Goal: Navigation & Orientation: Find specific page/section

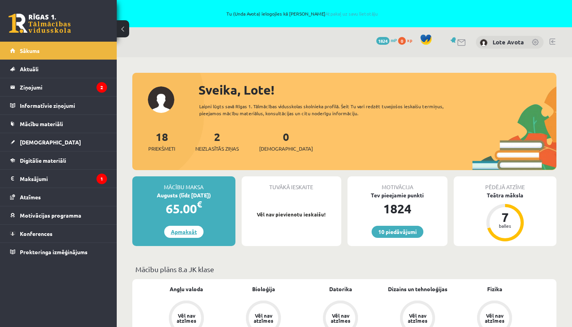
click at [191, 232] on link "Apmaksāt" at bounding box center [183, 232] width 39 height 12
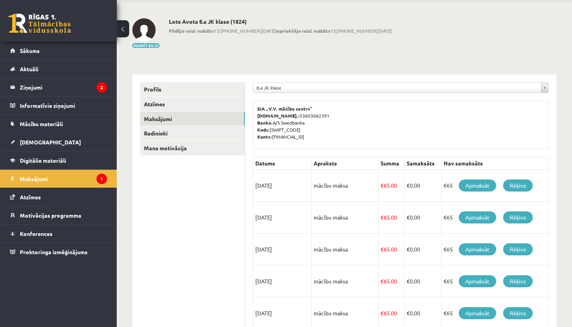
scroll to position [56, 0]
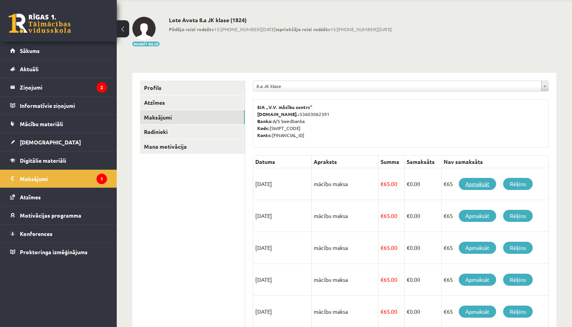
click at [484, 183] on link "Apmaksāt" at bounding box center [477, 184] width 37 height 12
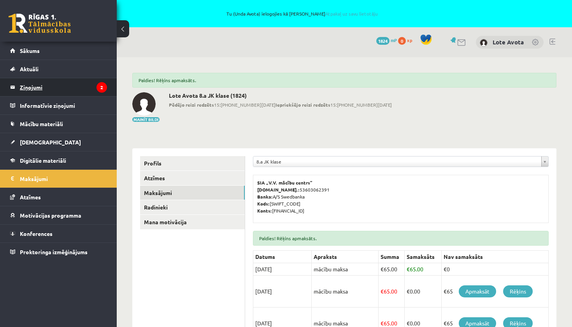
click at [39, 87] on legend "Ziņojumi 2" at bounding box center [63, 87] width 87 height 18
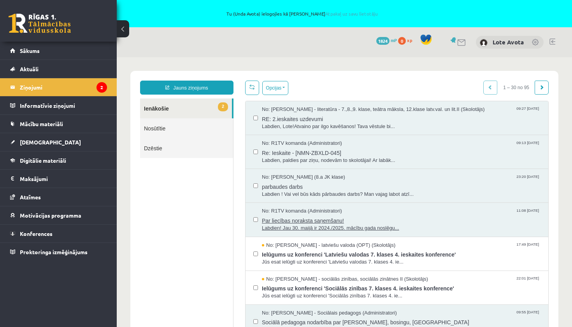
click at [381, 217] on span "Par liecības noraksta saņemšanu!" at bounding box center [401, 220] width 279 height 10
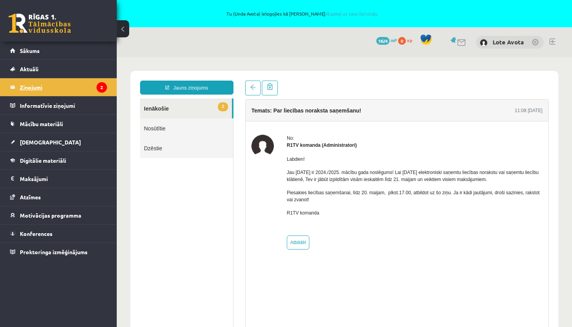
click at [47, 84] on legend "Ziņojumi 2" at bounding box center [63, 87] width 87 height 18
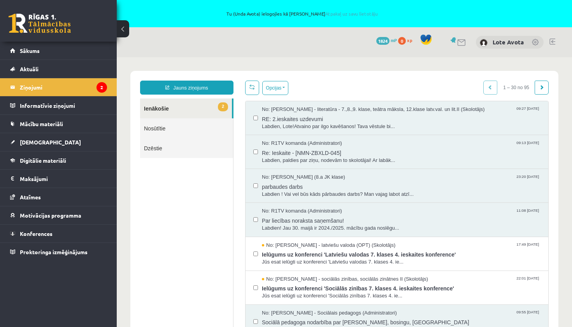
click at [157, 107] on link "2 Ienākošie" at bounding box center [186, 108] width 92 height 20
click at [311, 120] on span "RE: 2.ieskaites uzdevumi" at bounding box center [401, 118] width 279 height 10
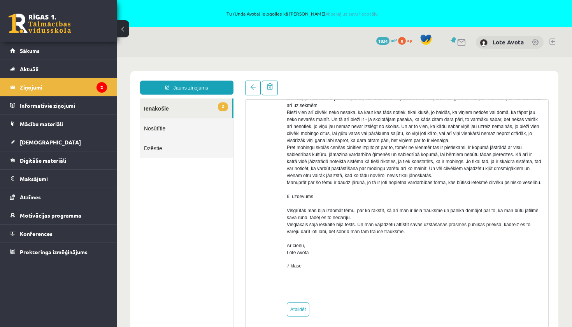
scroll to position [294, 0]
click at [151, 114] on link "2 Ienākošie" at bounding box center [186, 108] width 92 height 20
click at [182, 105] on link "2 Ienākošie" at bounding box center [186, 108] width 92 height 20
click at [29, 86] on legend "Ziņojumi 2" at bounding box center [63, 87] width 87 height 18
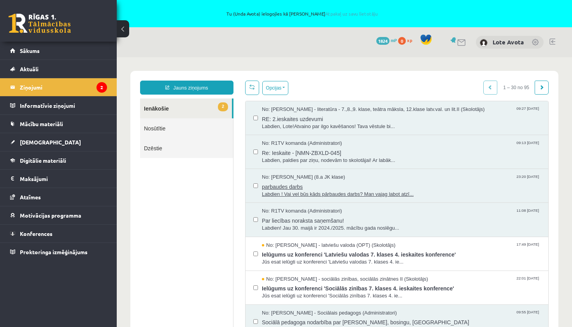
scroll to position [0, 0]
click at [256, 120] on label at bounding box center [255, 114] width 5 height 17
click at [259, 114] on div "No: Sandra Saulīte - literatūra - 7.,8.,9. klase, teātra māksla, 12.klase latv.…" at bounding box center [396, 118] width 287 height 24
click at [369, 256] on span "Ielūgums uz konferenci 'Latviešu valodas 7. klases 4. ieskaites konference'" at bounding box center [401, 254] width 279 height 10
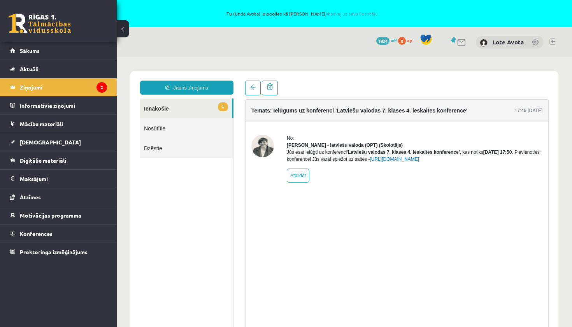
click at [162, 107] on link "1 Ienākošie" at bounding box center [186, 108] width 92 height 20
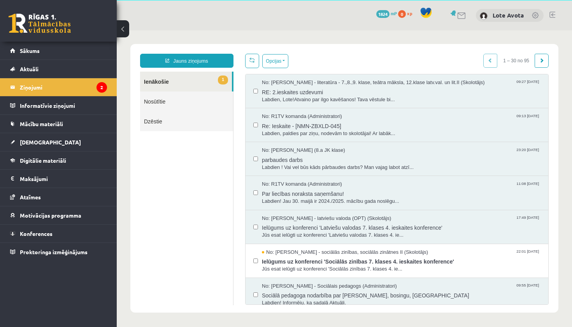
scroll to position [27, 0]
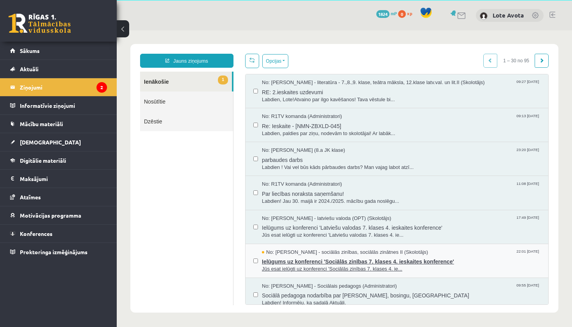
click at [324, 256] on span "Ielūgums uz konferenci 'Sociālās zinības 7. klases 4. ieskaites konference'" at bounding box center [401, 261] width 279 height 10
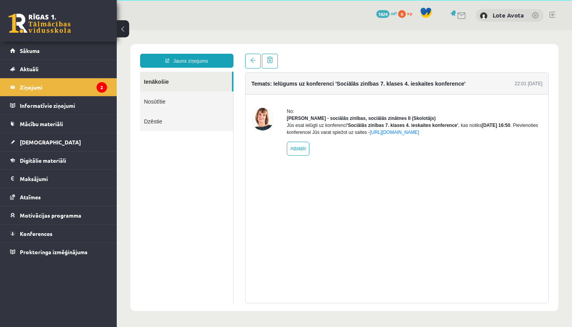
scroll to position [0, 0]
click at [30, 48] on span "Sākums" at bounding box center [30, 50] width 20 height 7
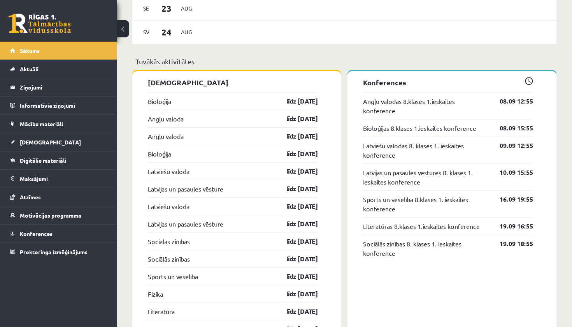
scroll to position [737, 0]
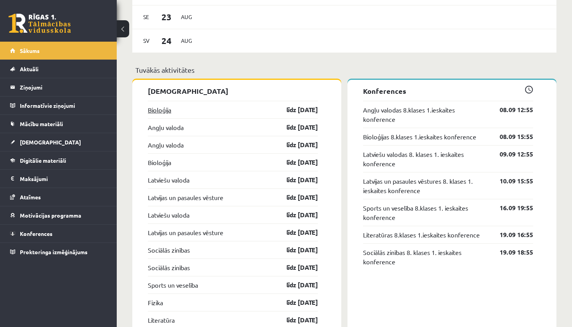
click at [158, 111] on link "Bioloģija" at bounding box center [159, 109] width 23 height 9
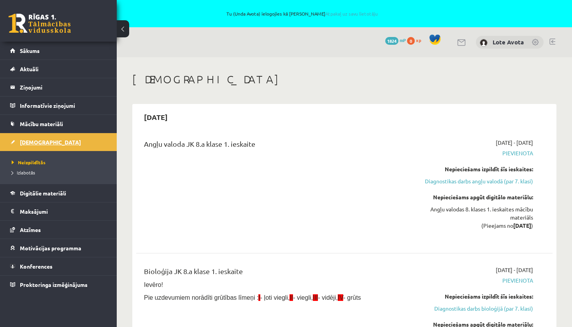
click at [33, 142] on span "[DEMOGRAPHIC_DATA]" at bounding box center [50, 142] width 61 height 7
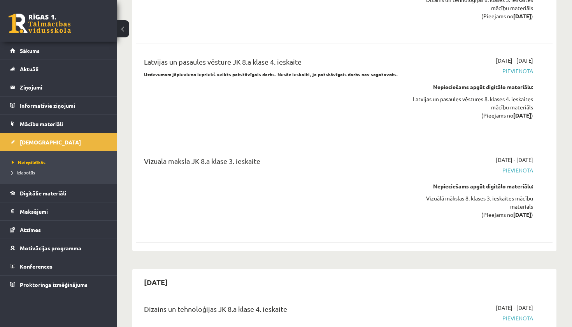
scroll to position [6581, 0]
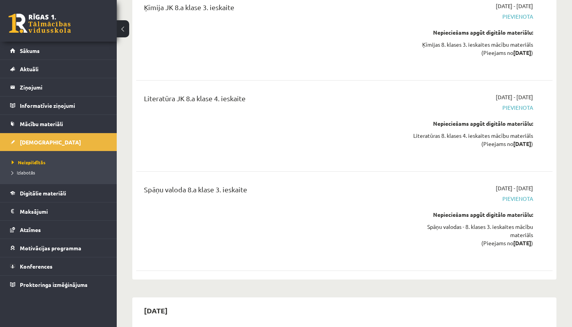
click at [47, 35] on div "0 Dāvanas 1824 mP 0 xp" at bounding box center [58, 21] width 117 height 42
click at [44, 23] on link at bounding box center [40, 23] width 62 height 19
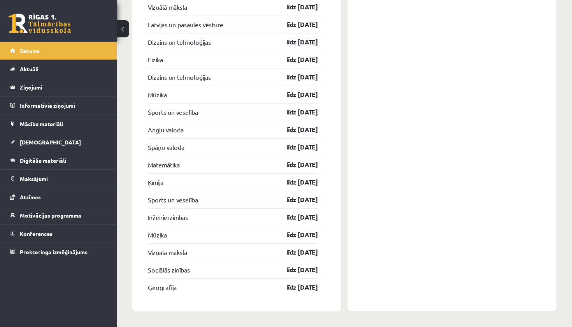
scroll to position [2015, 0]
